Goal: Task Accomplishment & Management: Use online tool/utility

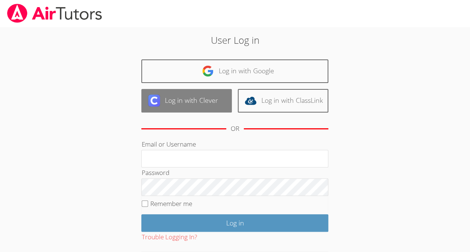
click at [183, 101] on link "Log in with Clever" at bounding box center [186, 101] width 90 height 24
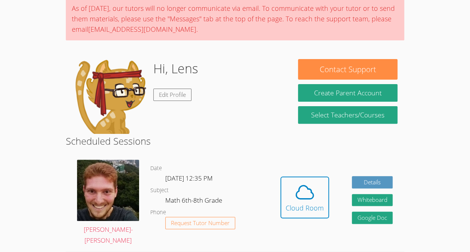
scroll to position [61, 0]
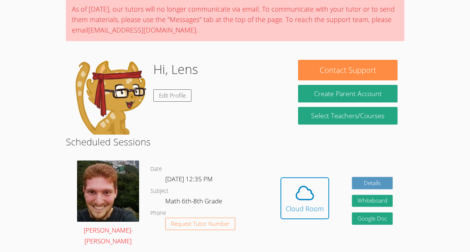
click at [95, 182] on img at bounding box center [108, 190] width 62 height 61
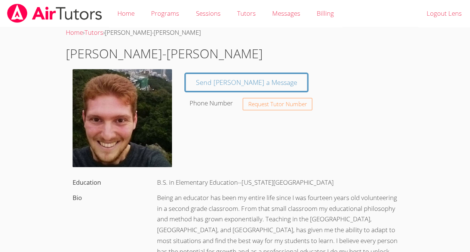
click at [138, 108] on img at bounding box center [122, 118] width 99 height 98
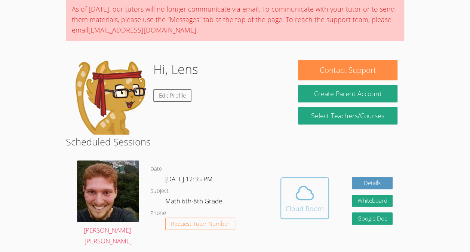
click at [309, 194] on icon at bounding box center [304, 192] width 21 height 21
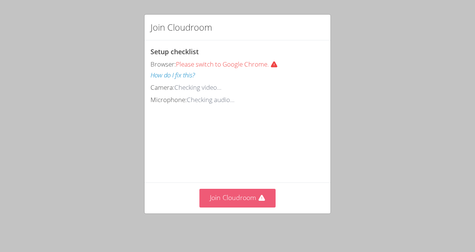
click at [221, 206] on button "Join Cloudroom" at bounding box center [238, 198] width 77 height 18
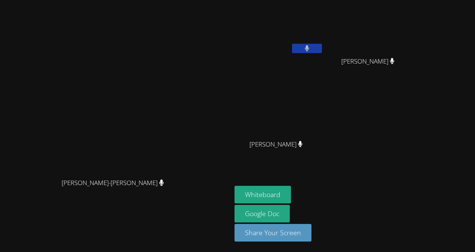
click at [322, 49] on button at bounding box center [307, 48] width 30 height 9
click at [395, 61] on icon at bounding box center [392, 61] width 4 height 6
click at [291, 197] on button "Whiteboard" at bounding box center [263, 195] width 56 height 18
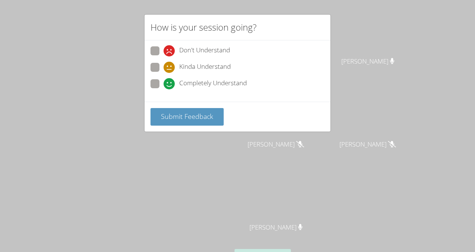
click at [164, 89] on span at bounding box center [164, 89] width 0 height 0
click at [164, 84] on input "Completely Understand" at bounding box center [167, 82] width 6 height 6
radio input "true"
click at [166, 110] on button "Submit Feedback" at bounding box center [187, 117] width 73 height 18
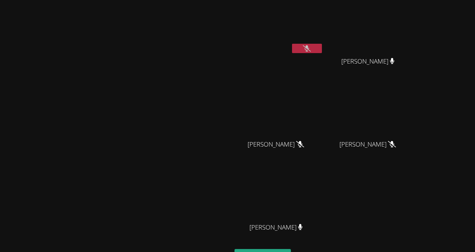
scroll to position [14, 0]
